Goal: Use online tool/utility: Utilize a website feature to perform a specific function

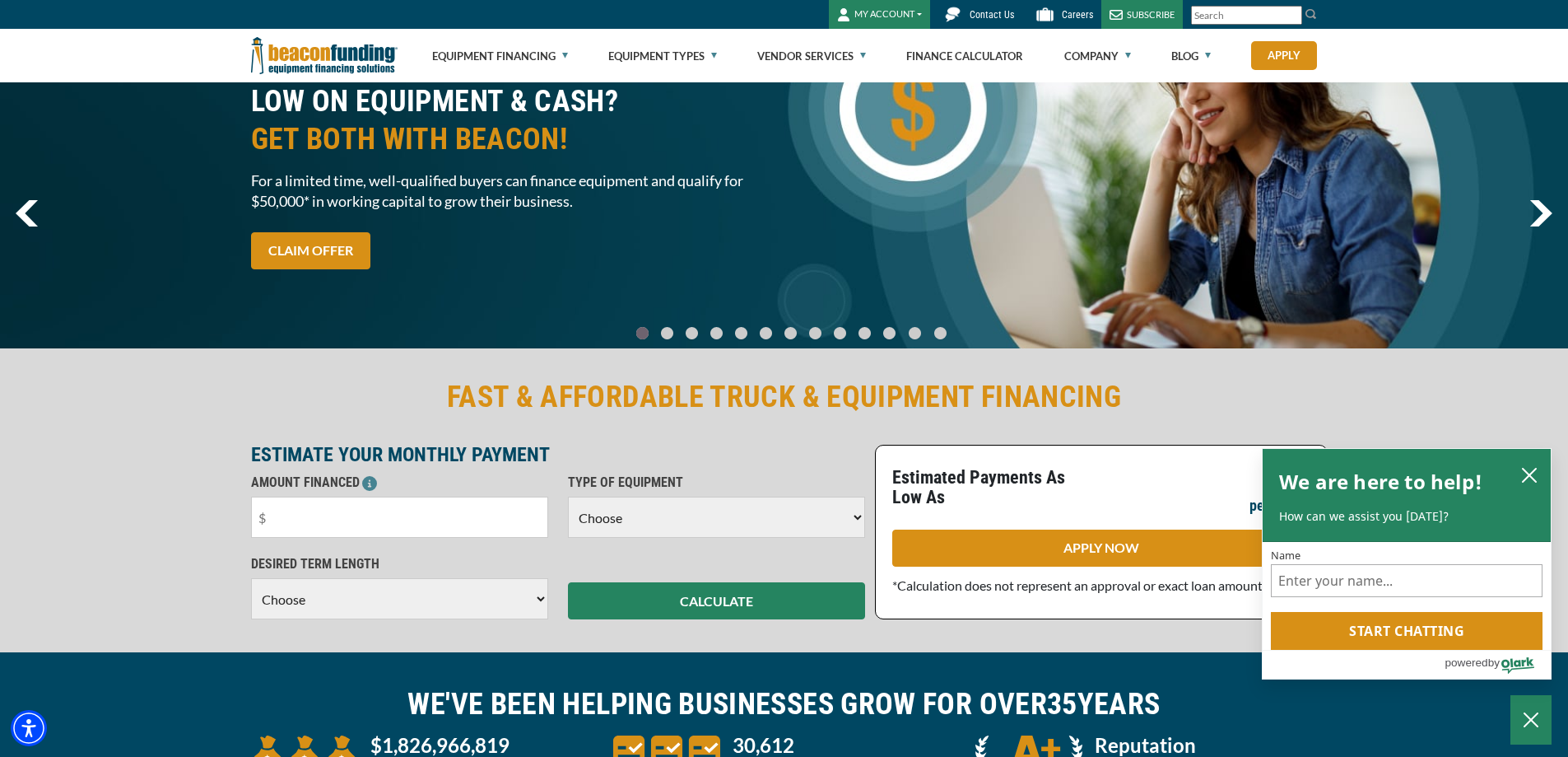
scroll to position [82, 0]
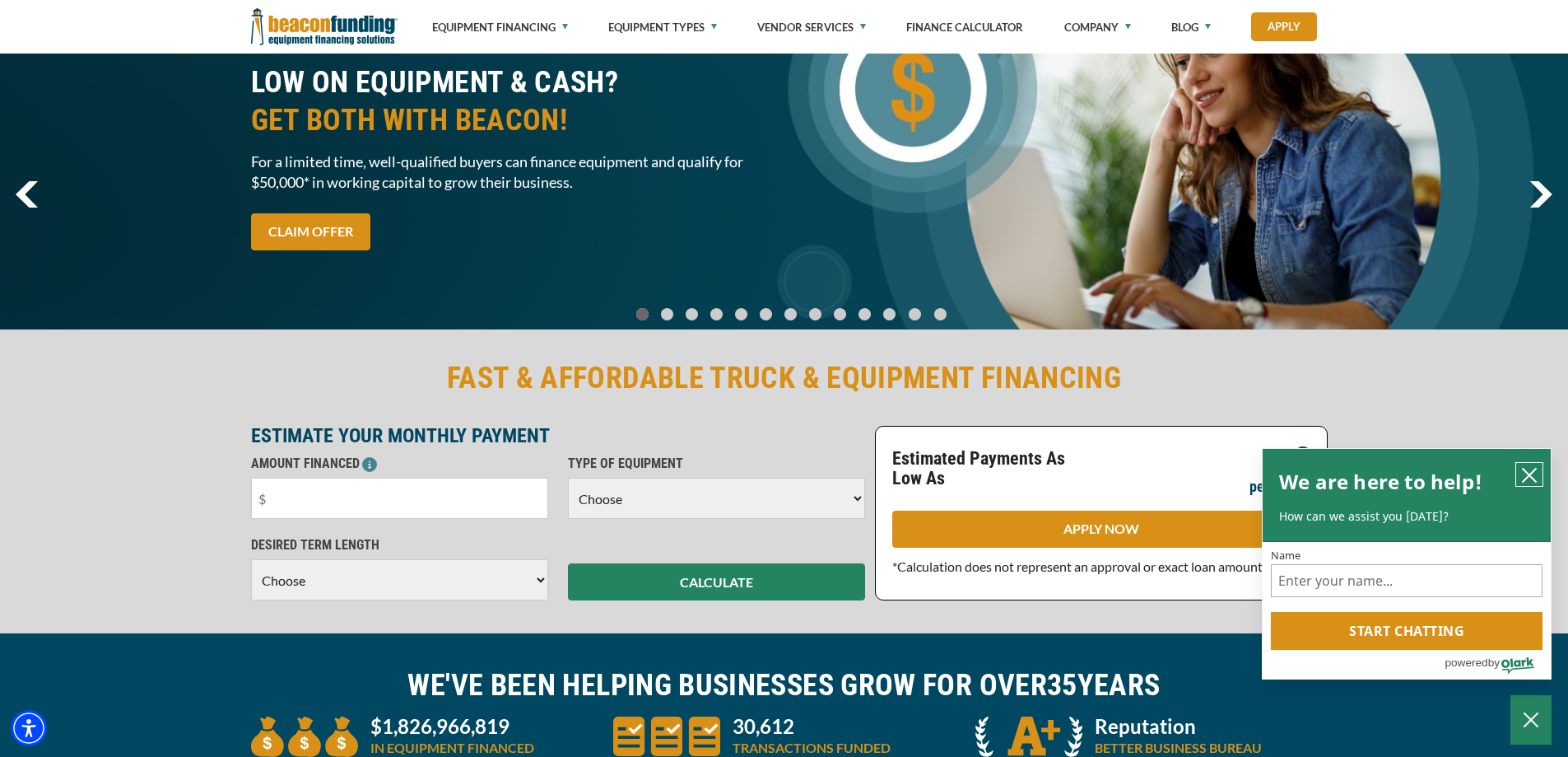
click at [1529, 463] on button "close chatbox" at bounding box center [1529, 474] width 27 height 23
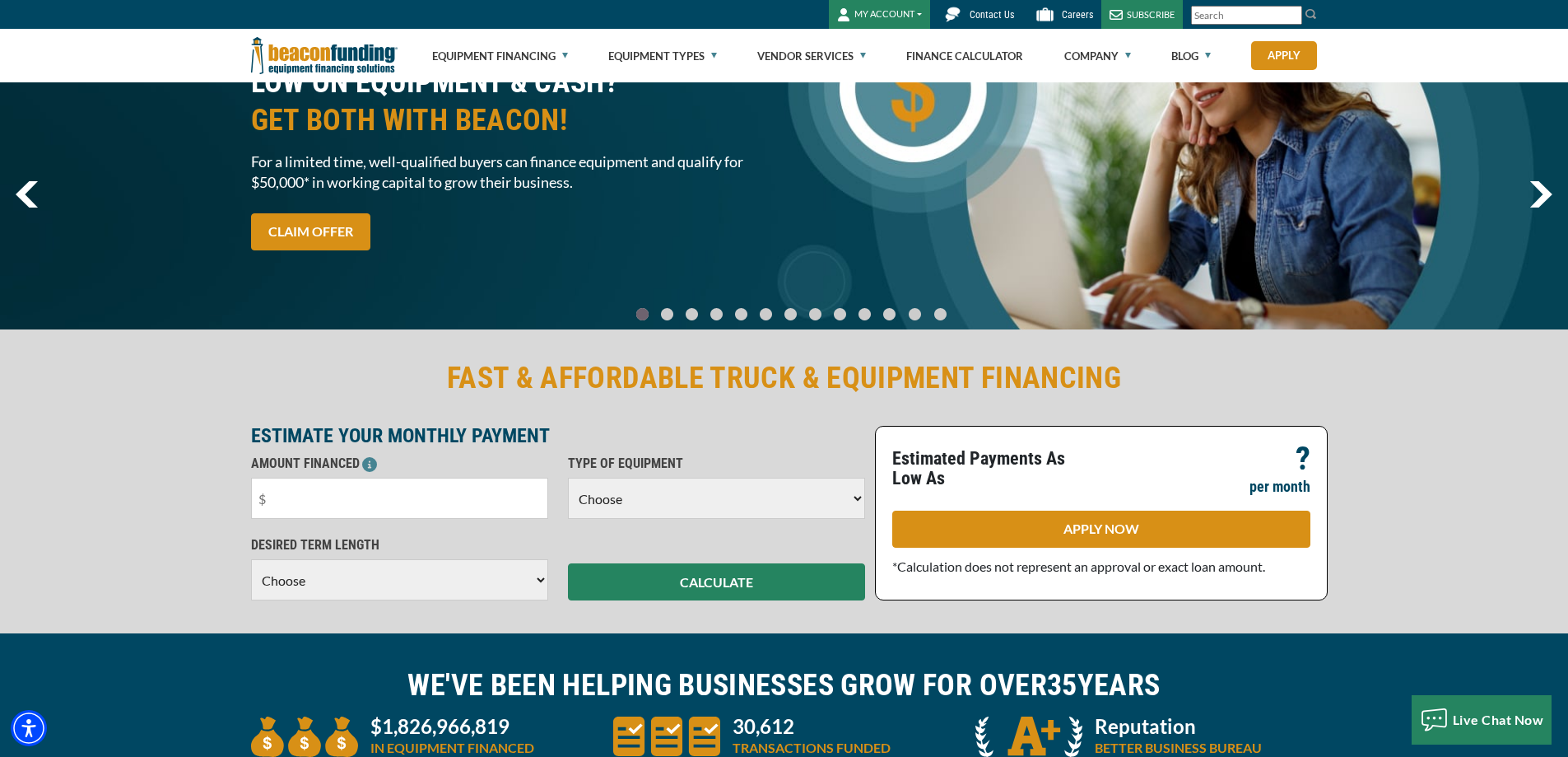
scroll to position [0, 0]
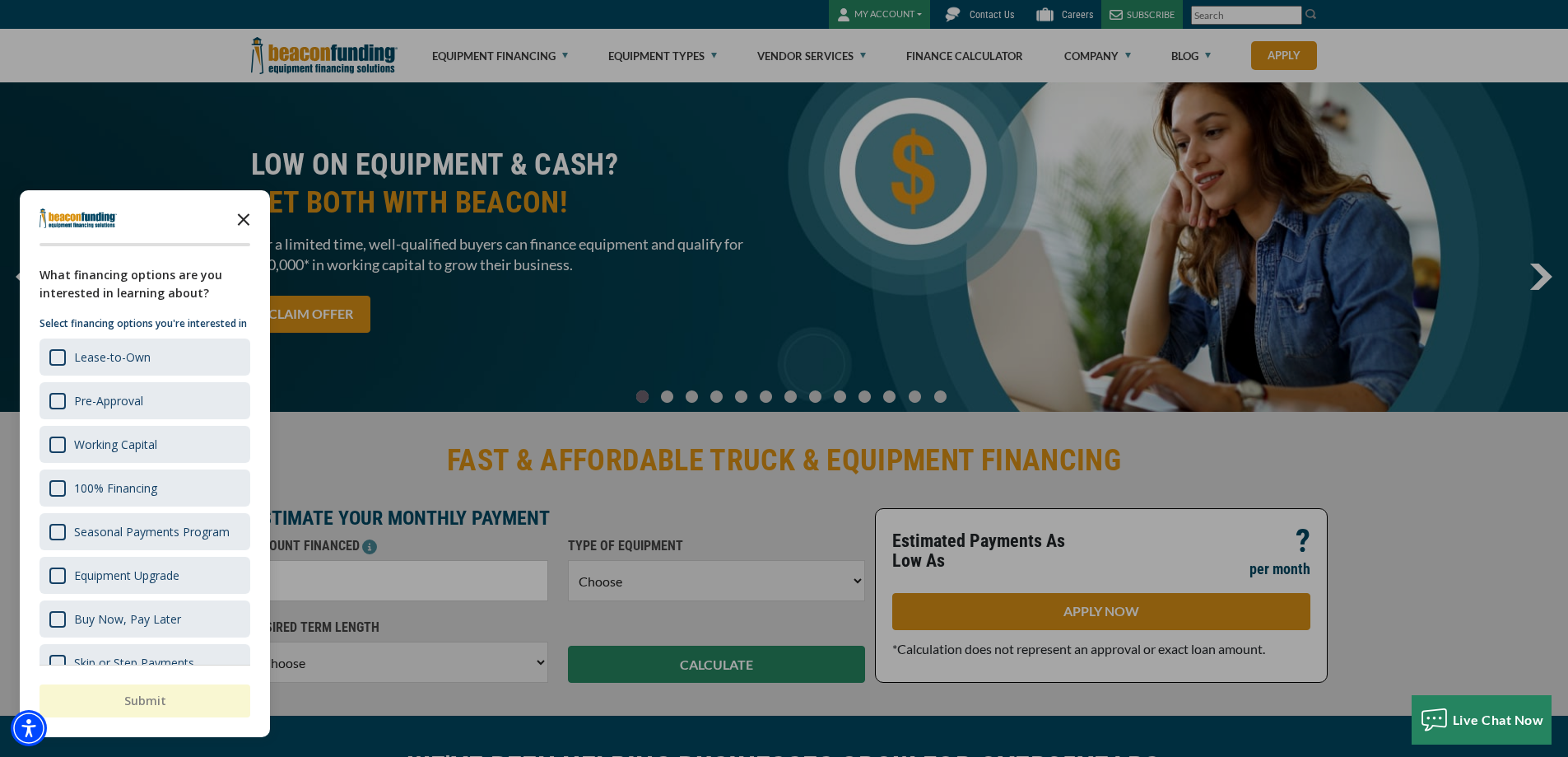
click at [245, 222] on polygon "Close the survey" at bounding box center [243, 219] width 12 height 12
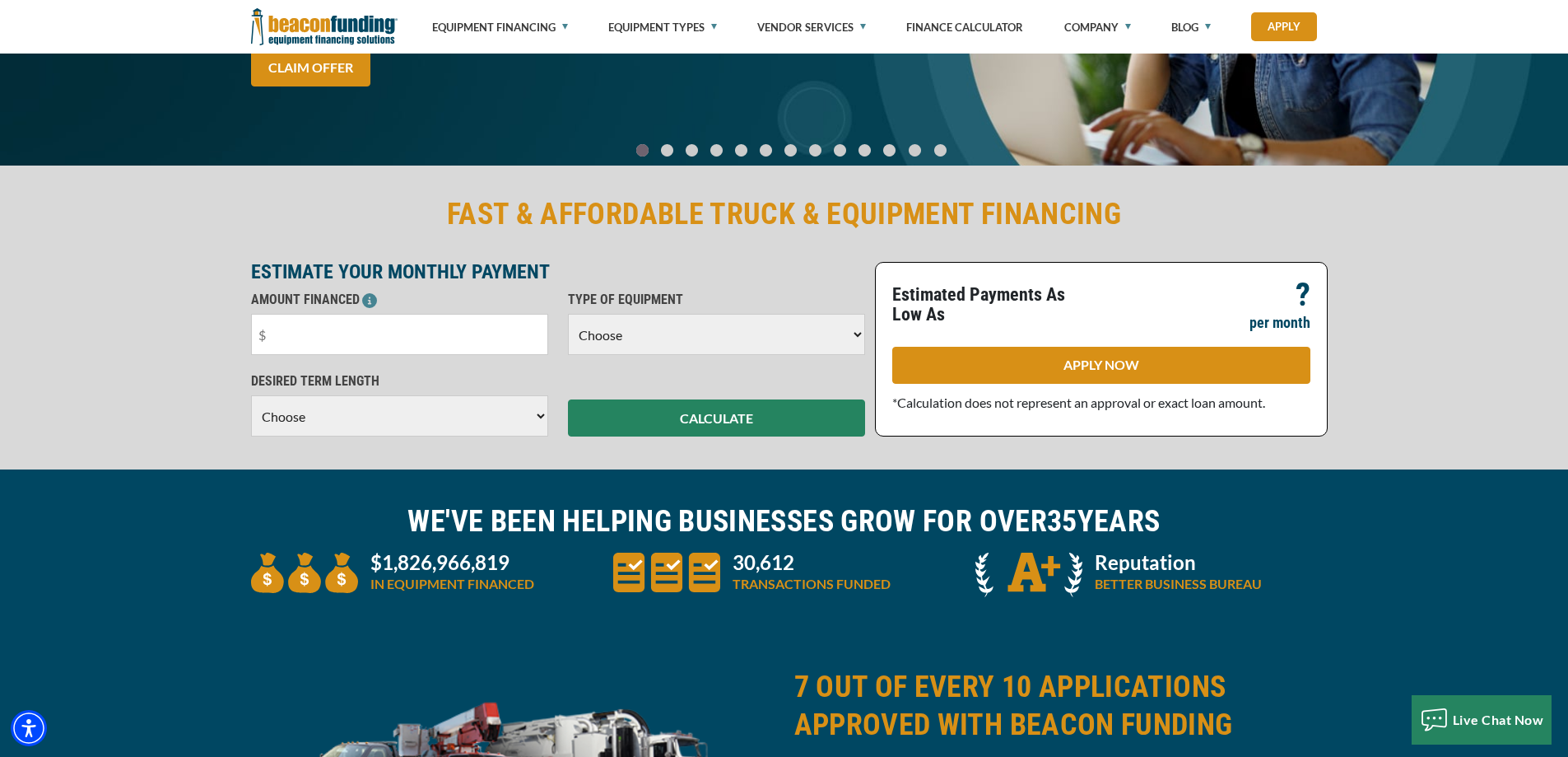
scroll to position [247, 0]
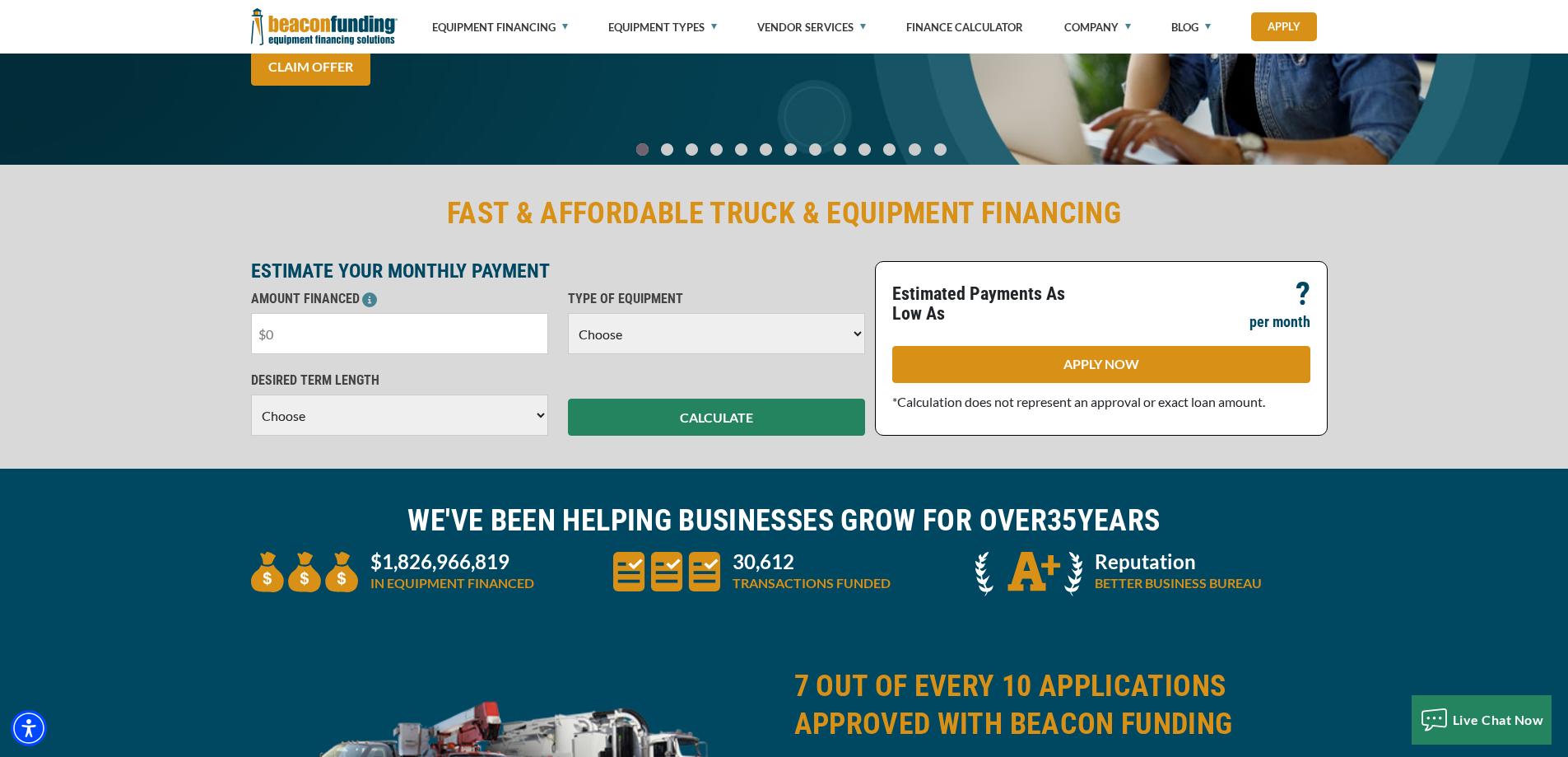
click at [366, 323] on input "text" at bounding box center [399, 333] width 297 height 41
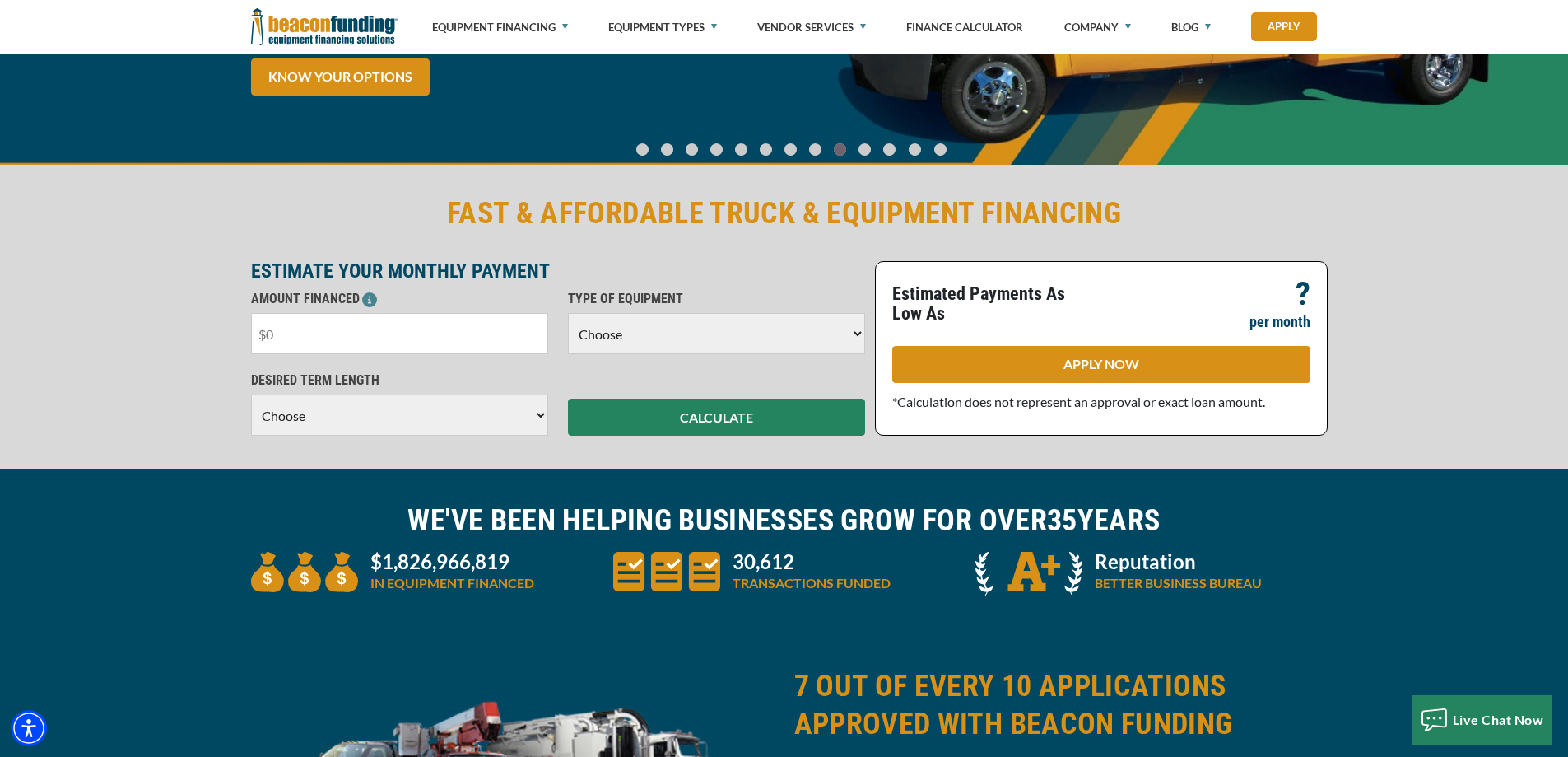
click at [317, 344] on input "text" at bounding box center [399, 333] width 297 height 41
drag, startPoint x: 316, startPoint y: 338, endPoint x: 167, endPoint y: 332, distance: 149.1
click at [167, 332] on div "FAST & AFFORDABLE TRUCK & EQUIPMENT FINANCING ESTIMATE YOUR MONTHLY PAYMENT AMO…" at bounding box center [784, 315] width 1568 height 308
click at [331, 322] on input "text" at bounding box center [399, 333] width 297 height 41
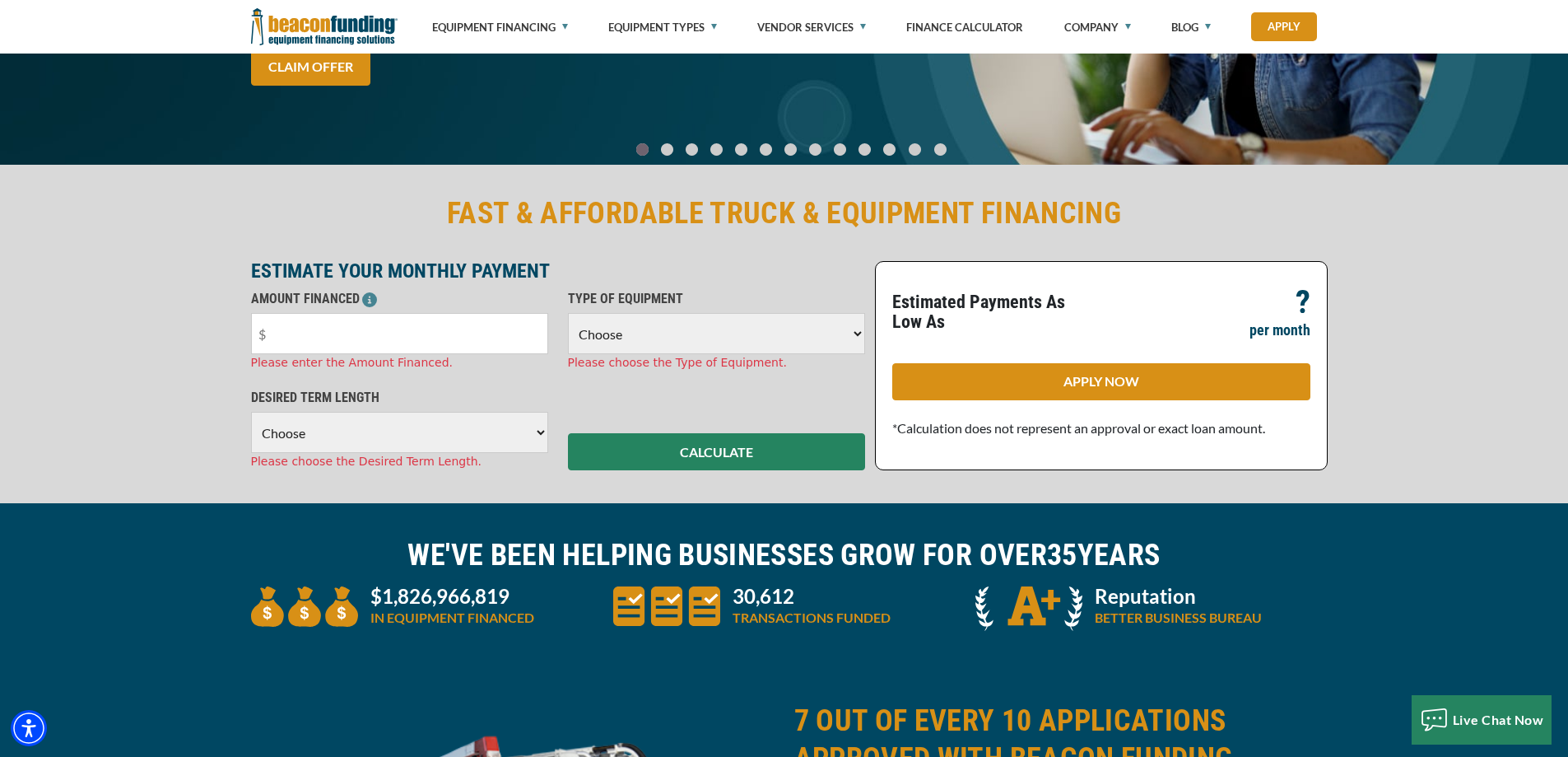
click at [352, 20] on img at bounding box center [324, 27] width 146 height 53
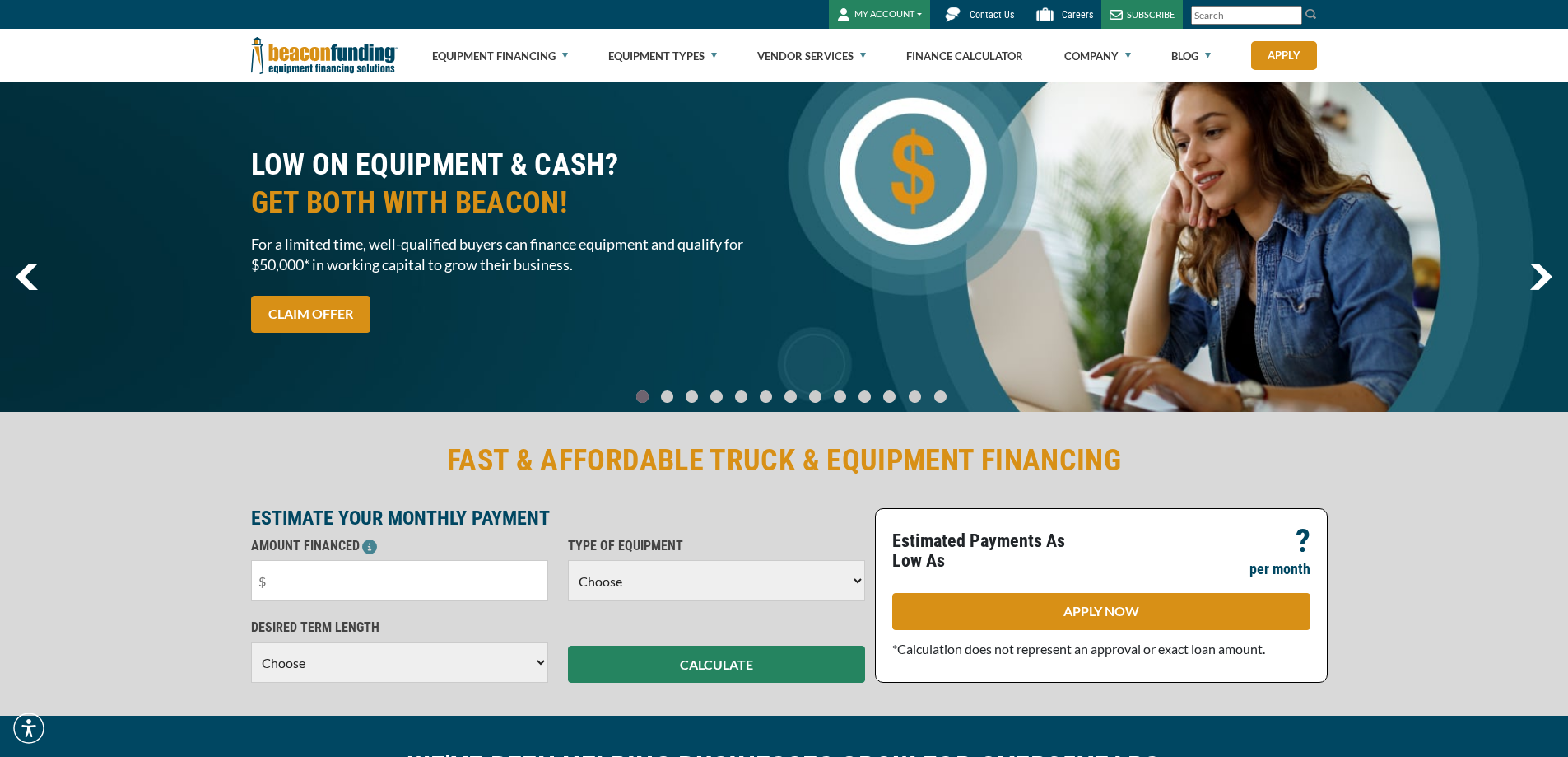
click at [338, 57] on img at bounding box center [324, 55] width 146 height 53
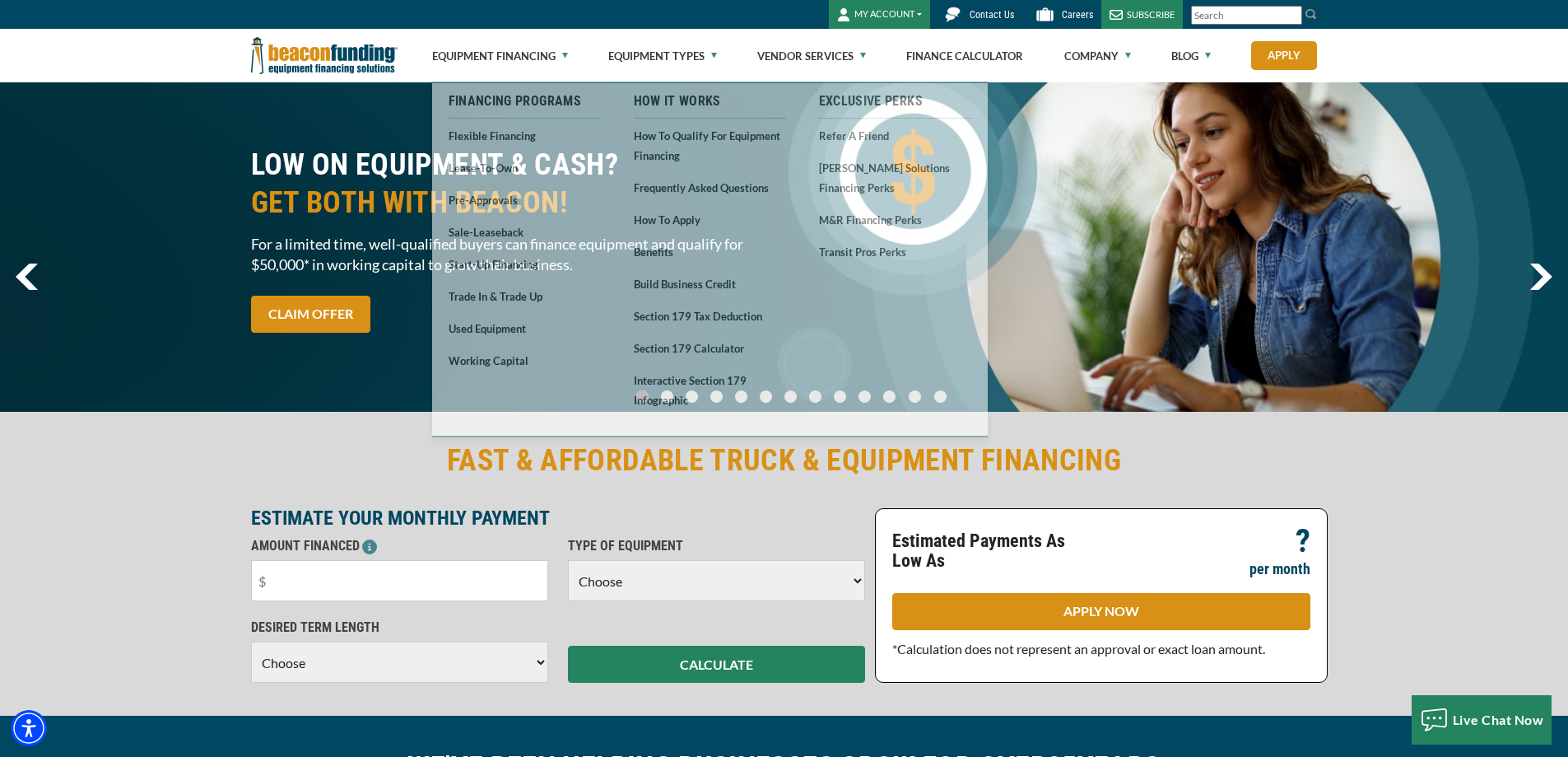
click at [349, 61] on img at bounding box center [324, 55] width 146 height 53
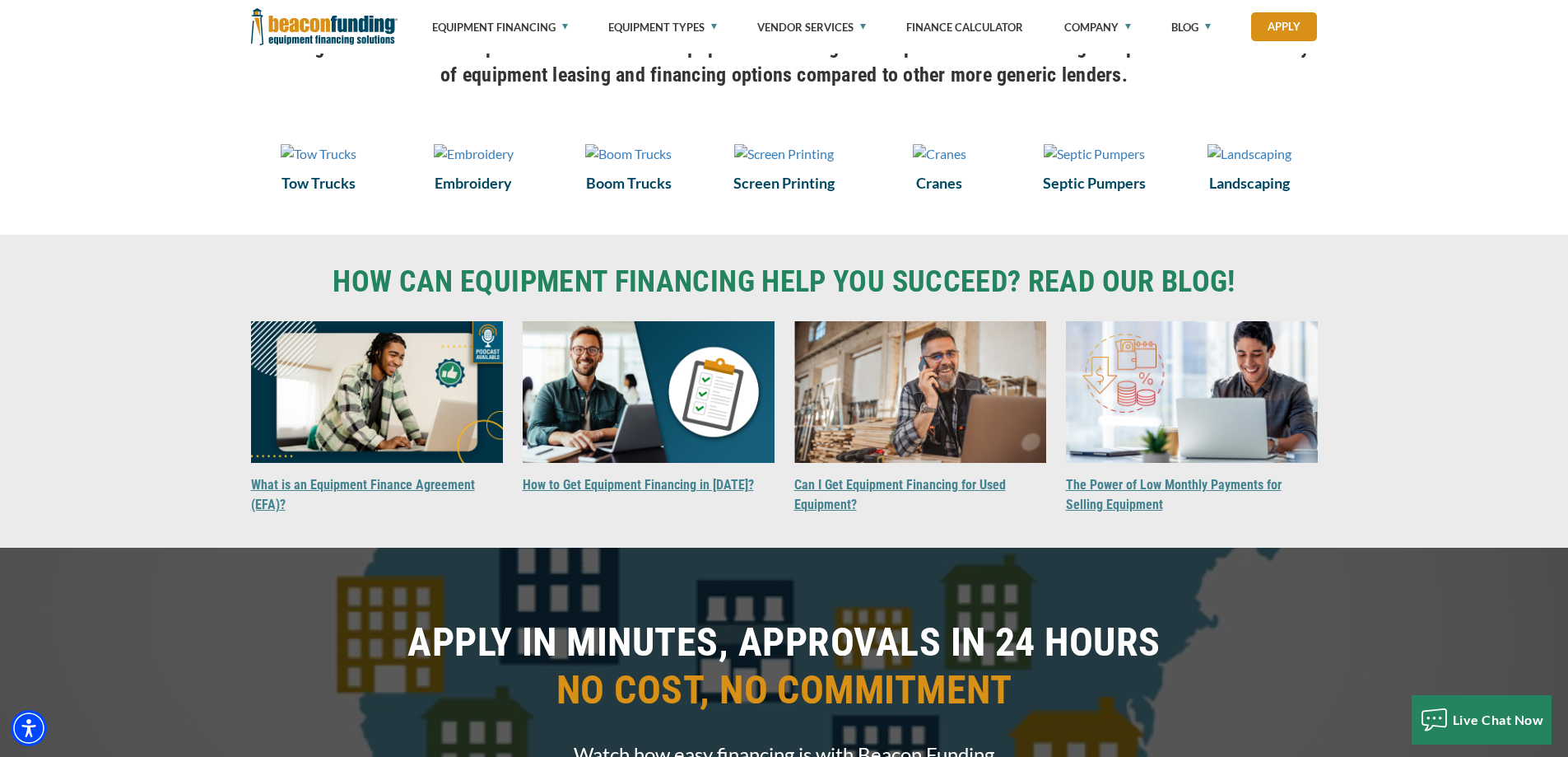
scroll to position [1235, 0]
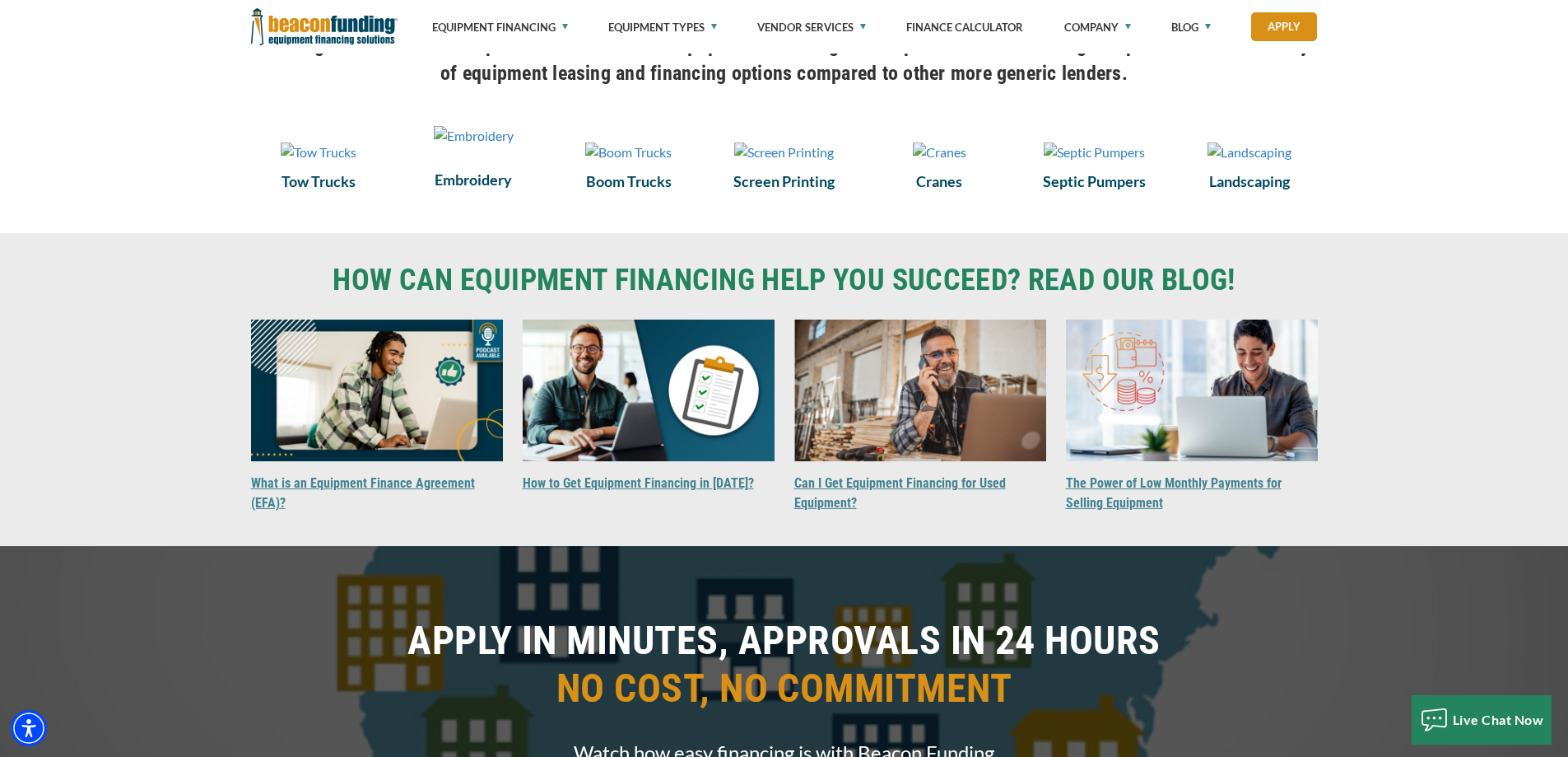
click at [504, 146] on img at bounding box center [473, 136] width 80 height 20
click at [461, 146] on img at bounding box center [473, 136] width 80 height 20
click at [463, 190] on h6 "Embroidery" at bounding box center [473, 178] width 135 height 21
click at [472, 146] on img at bounding box center [473, 136] width 80 height 20
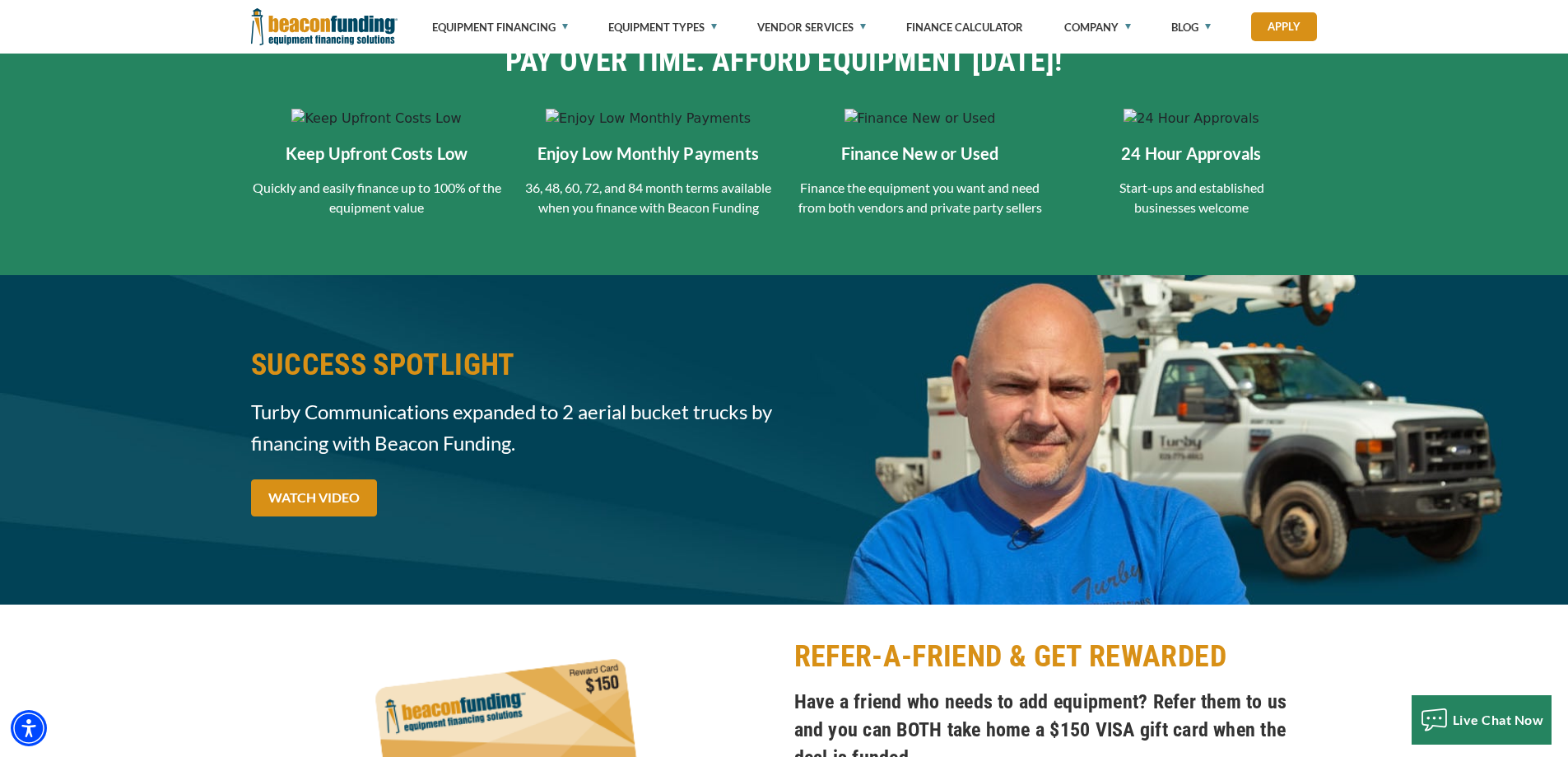
scroll to position [2553, 0]
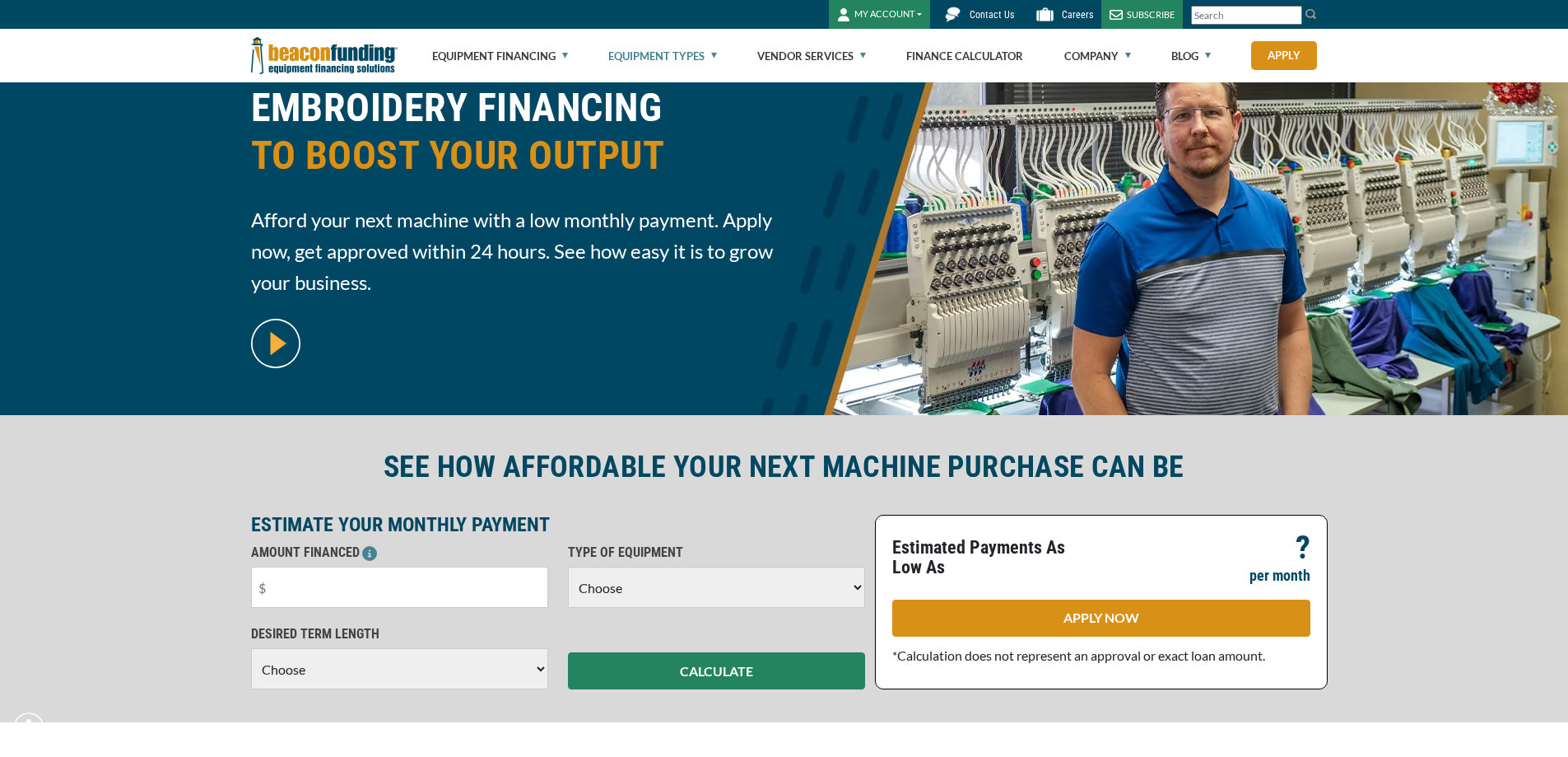
scroll to position [412, 0]
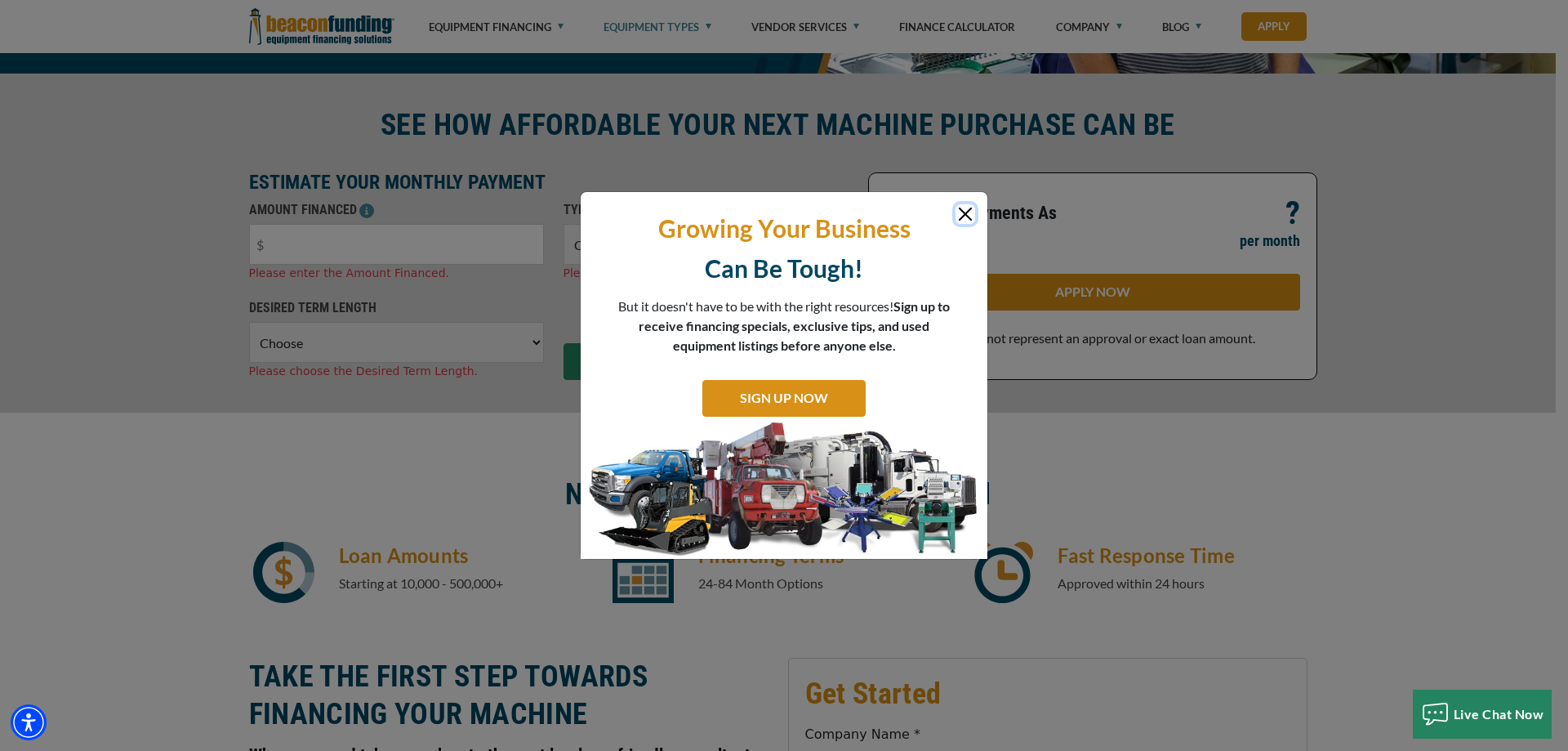
click at [961, 222] on button "Close" at bounding box center [966, 214] width 20 height 20
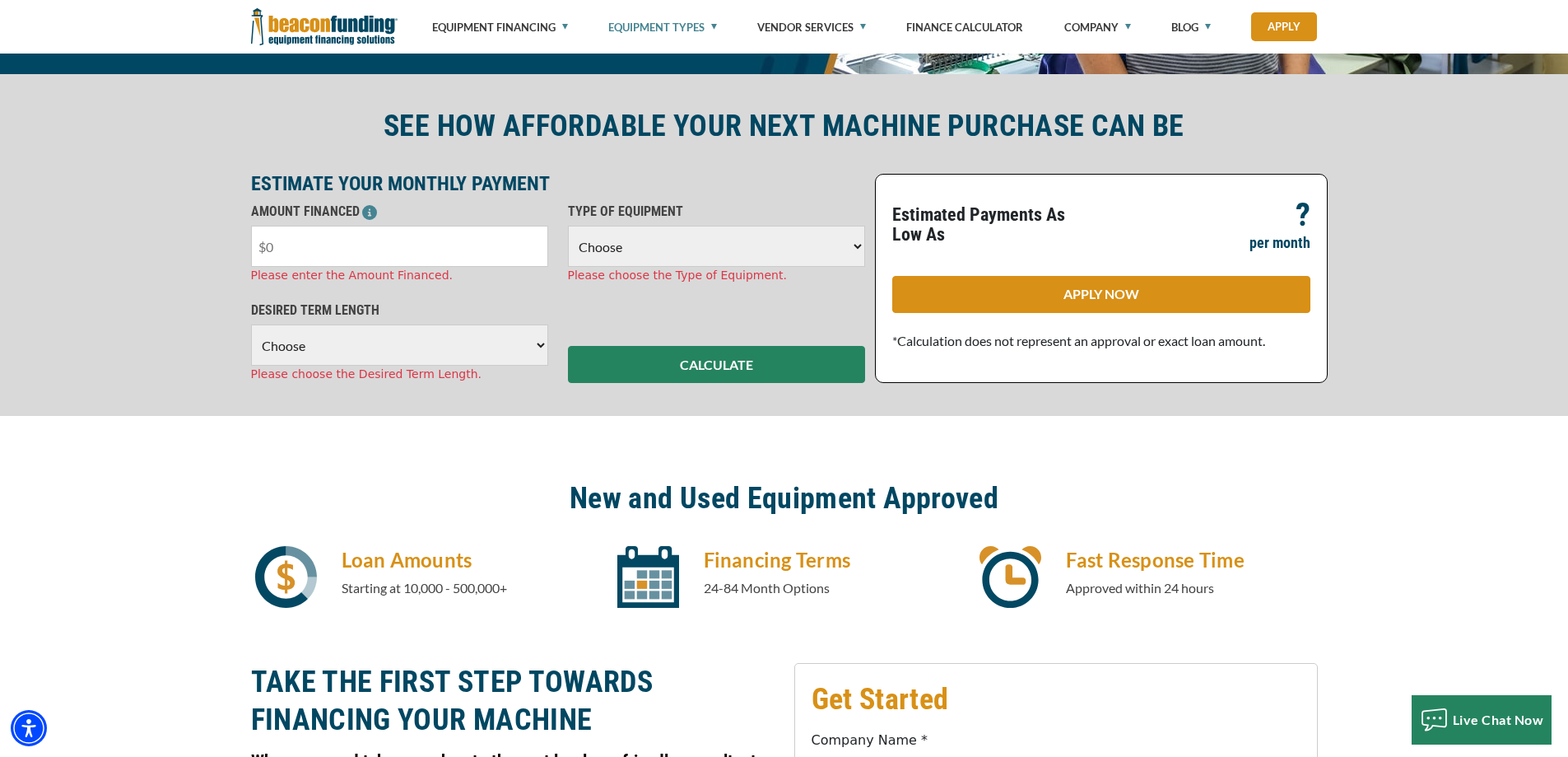
click at [347, 249] on input "text" at bounding box center [399, 245] width 297 height 41
click at [291, 248] on input "text" at bounding box center [399, 245] width 297 height 41
type input "$40,000"
click at [714, 271] on div "Please choose the Type of Equipment." at bounding box center [716, 275] width 297 height 17
click at [724, 252] on select "Choose Backhoe Boom/Bucket Truck Chipper Commercial Mower Crane DTG/DTF Printin…" at bounding box center [716, 245] width 297 height 41
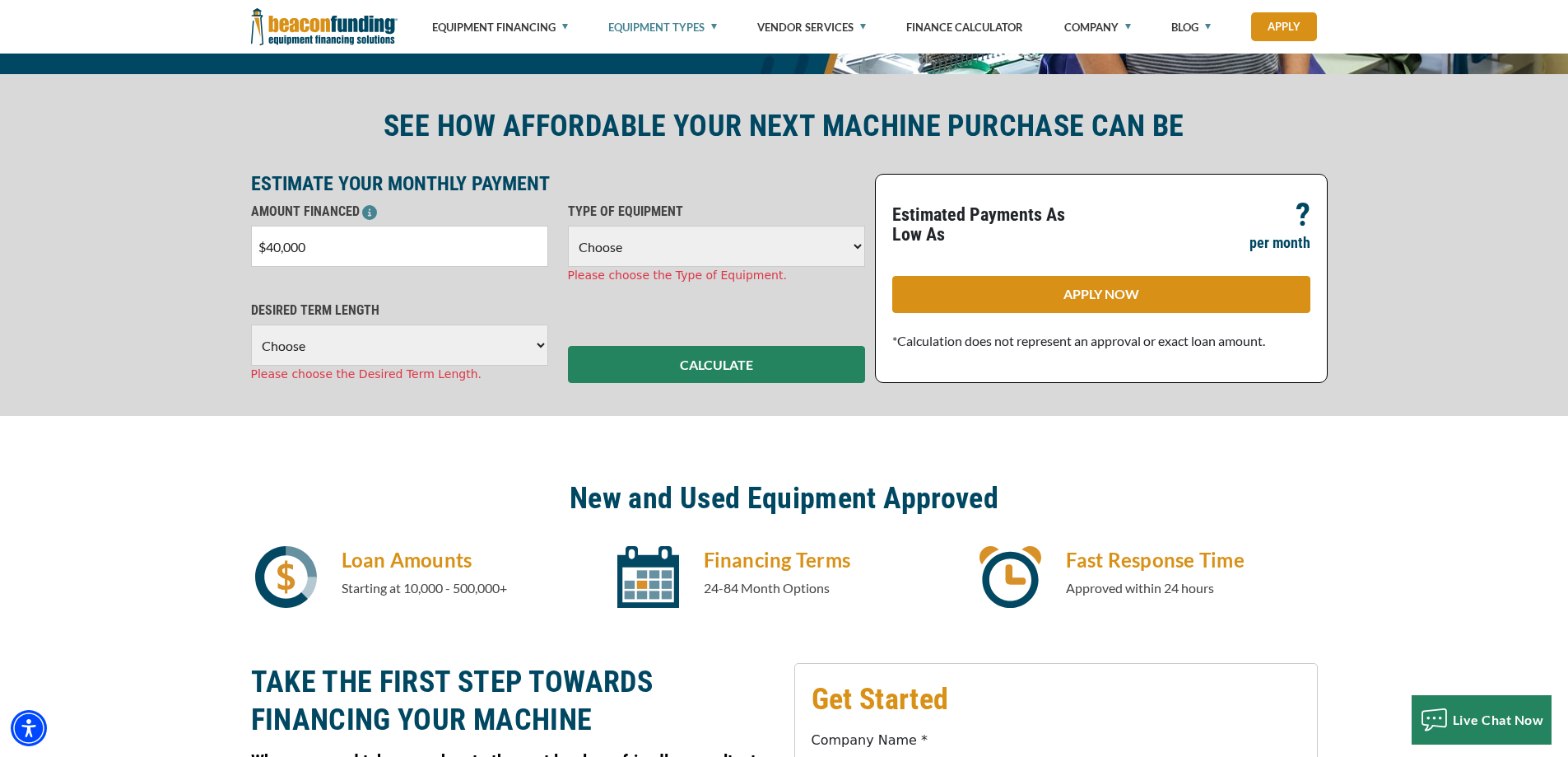
select select "1"
click at [568, 225] on select "Choose Backhoe Boom/Bucket Truck Chipper Commercial Mower Crane DTG/DTF Printin…" at bounding box center [716, 245] width 297 height 41
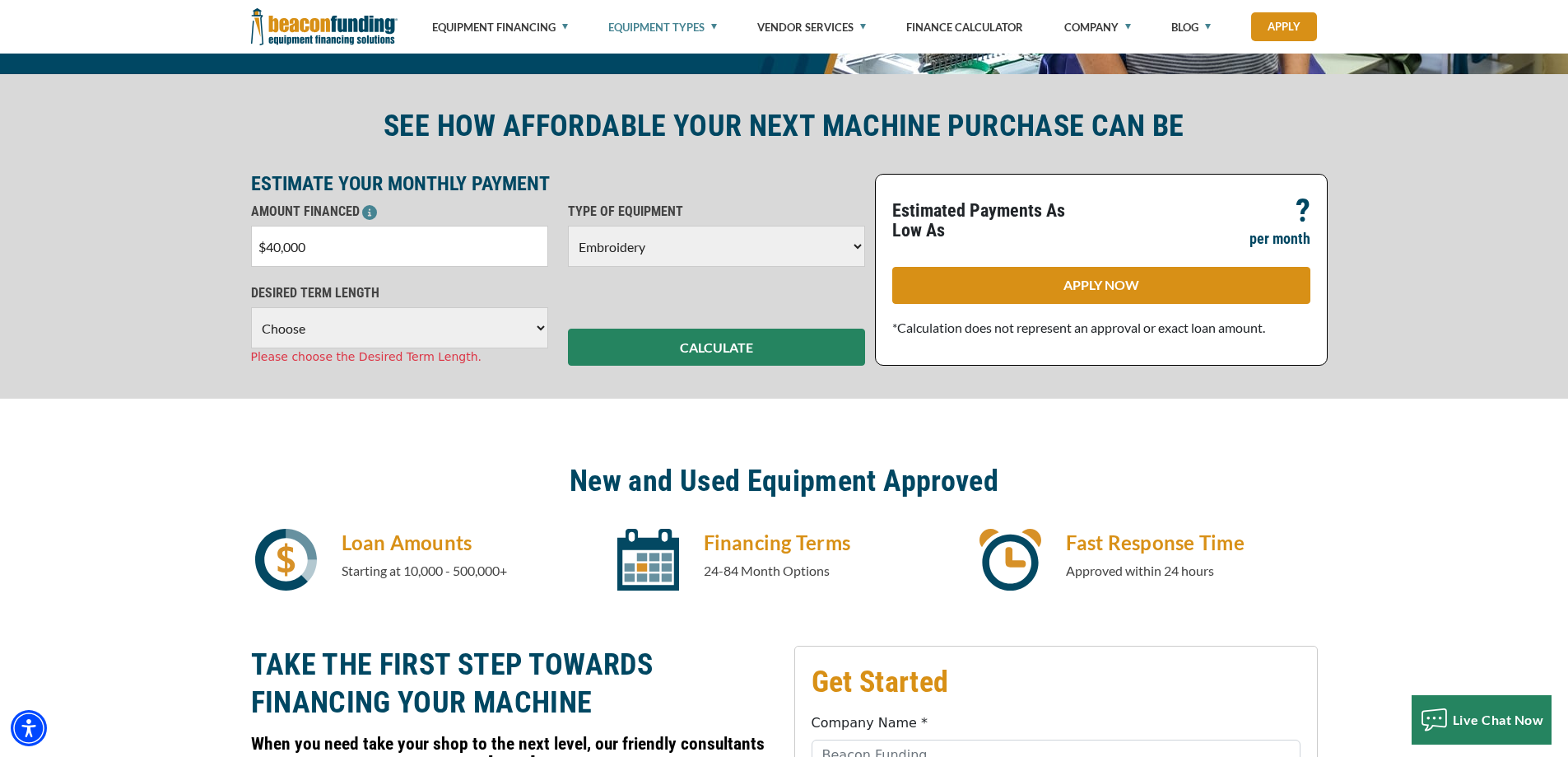
click at [408, 340] on select "Choose 36 Months 48 Months 60 Months" at bounding box center [399, 328] width 297 height 41
select select "60"
click at [251, 308] on select "Choose 36 Months 48 Months 60 Months" at bounding box center [399, 328] width 297 height 41
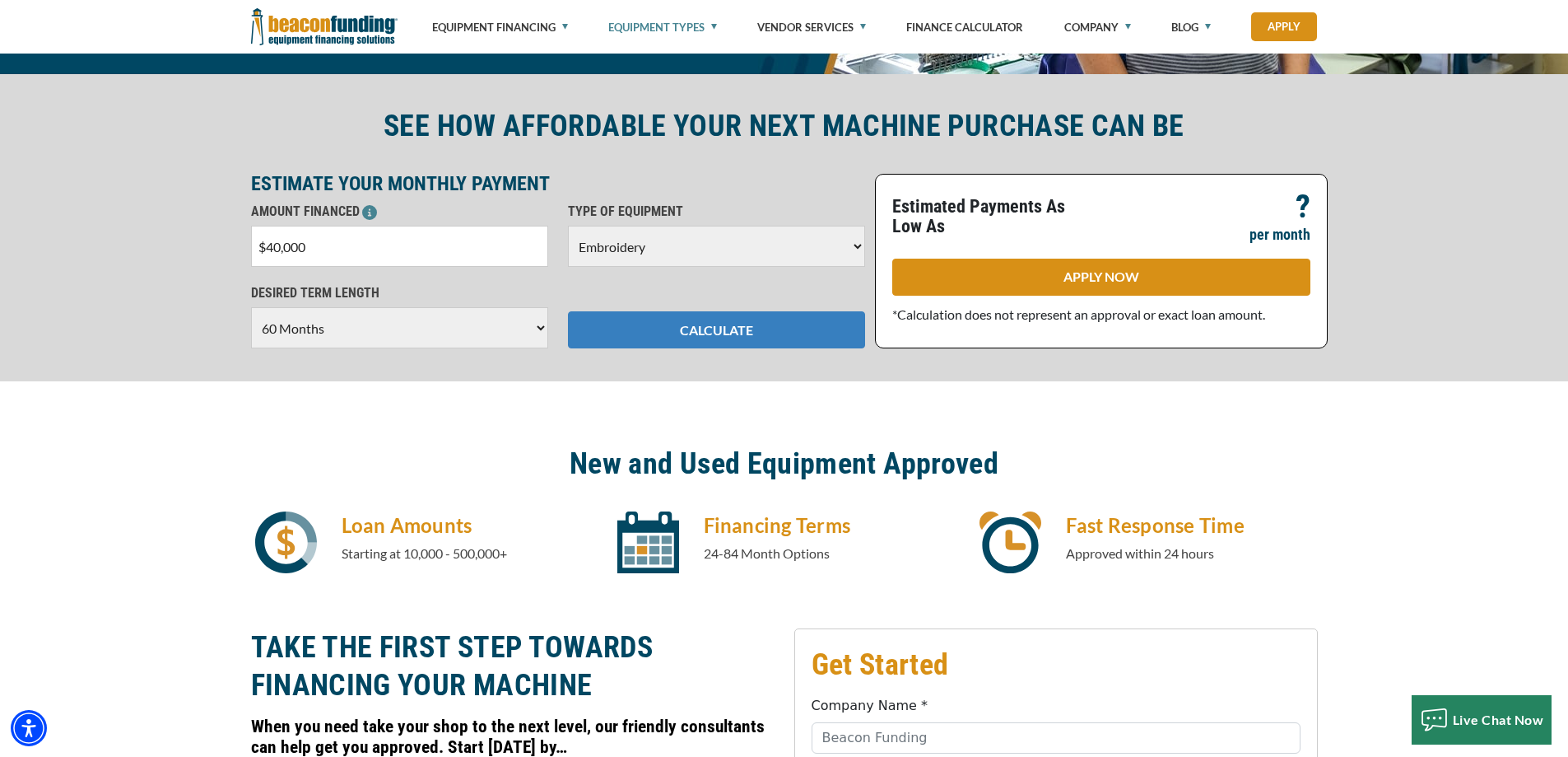
click at [748, 337] on button "CALCULATE" at bounding box center [716, 330] width 297 height 37
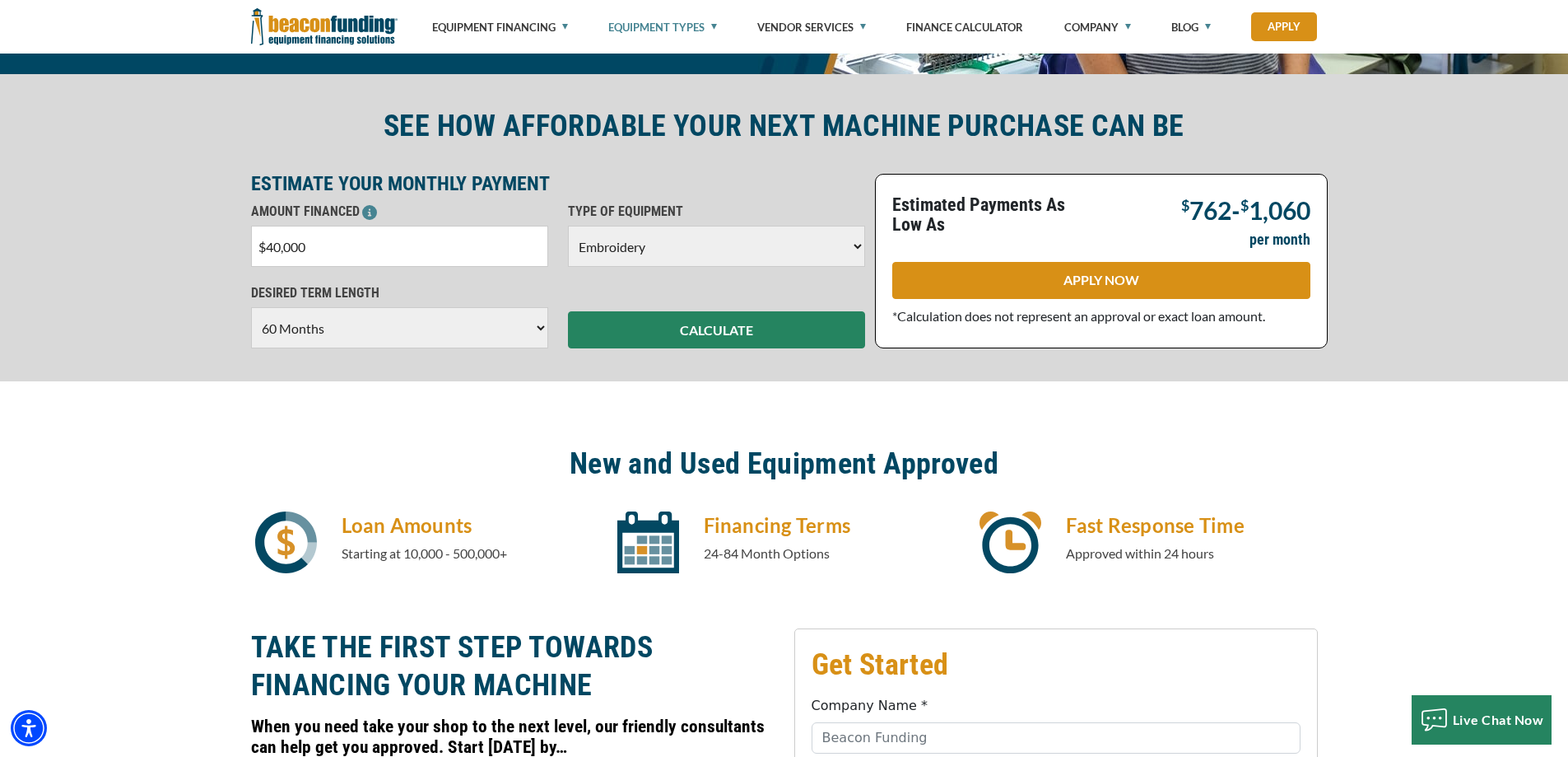
drag, startPoint x: 228, startPoint y: 254, endPoint x: 152, endPoint y: 252, distance: 76.0
click at [152, 252] on div "SEE HOW AFFORDABLE YOUR NEXT MACHINE PURCHASE CAN BE ESTIMATE YOUR MONTHLY PAYM…" at bounding box center [784, 228] width 1568 height 308
type input "$19,995"
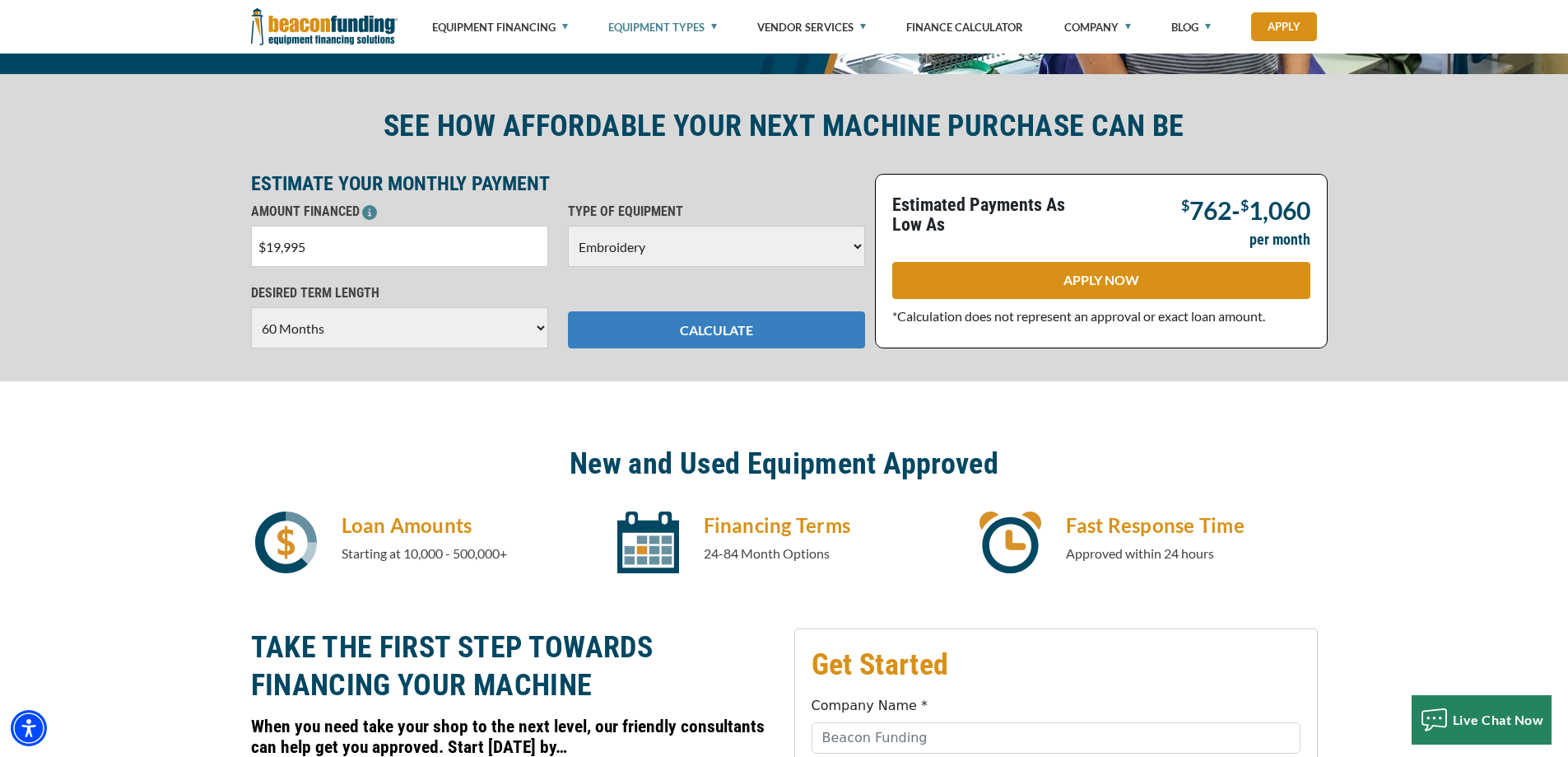
click at [700, 330] on button "CALCULATE" at bounding box center [716, 330] width 297 height 37
